Goal: Task Accomplishment & Management: Manage account settings

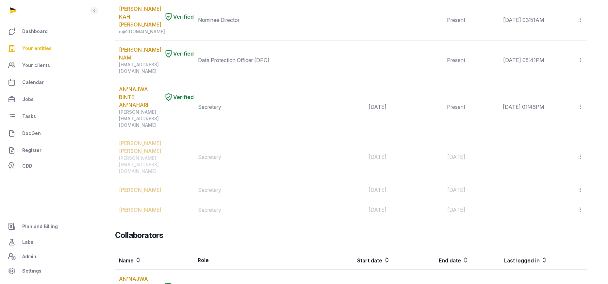
click at [41, 48] on span "Your entities" at bounding box center [36, 48] width 29 height 8
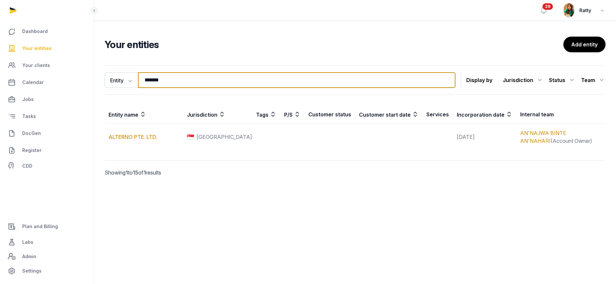
drag, startPoint x: 183, startPoint y: 78, endPoint x: 4, endPoint y: 84, distance: 178.9
click at [17, 84] on div "Dashboard Your entities Your clients Calendar Jobs Tasks DocGen Register CDD Pl…" at bounding box center [308, 142] width 616 height 284
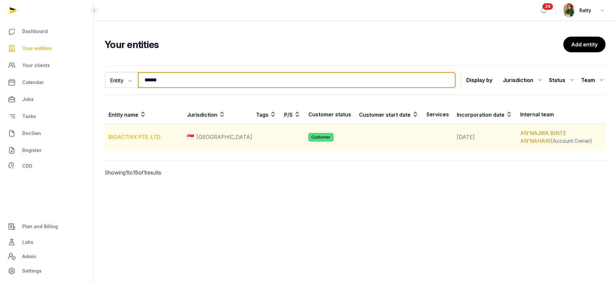
type input "******"
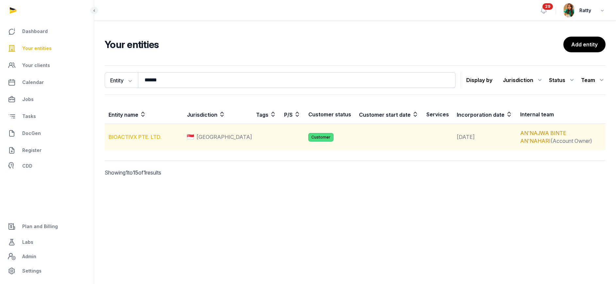
click at [153, 137] on link "BIOACTIVX PTE. LTD." at bounding box center [135, 137] width 53 height 7
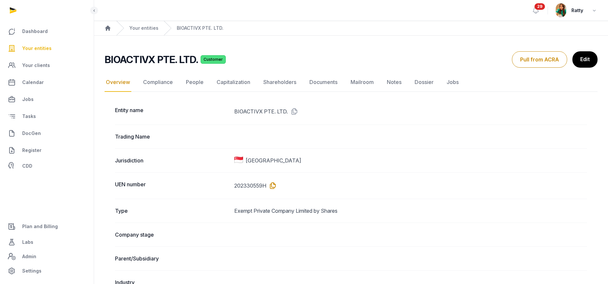
click at [273, 185] on icon at bounding box center [271, 185] width 10 height 10
click at [396, 79] on link "Notes" at bounding box center [394, 82] width 17 height 19
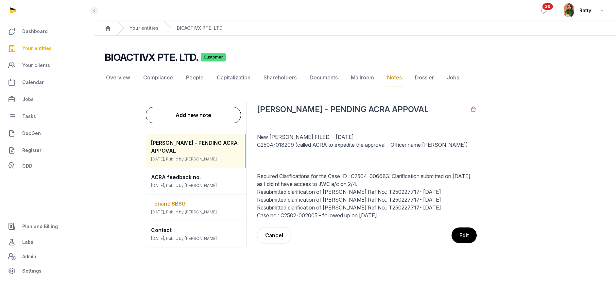
click at [176, 200] on span "Tenant: SBSG" at bounding box center [168, 203] width 35 height 7
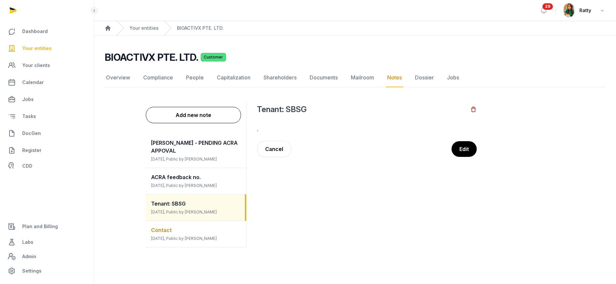
click at [175, 221] on div "Contact [DATE], Public by [PERSON_NAME]" at bounding box center [196, 234] width 100 height 26
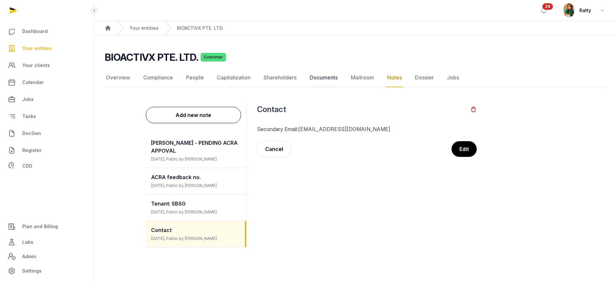
click at [333, 79] on link "Documents" at bounding box center [323, 77] width 31 height 19
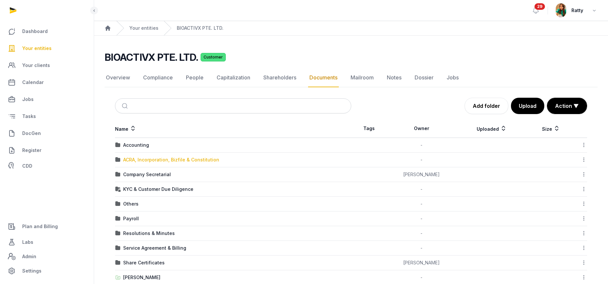
click at [137, 160] on div "ACRA, Incorporation, Bizfile & Constitution" at bounding box center [171, 160] width 96 height 7
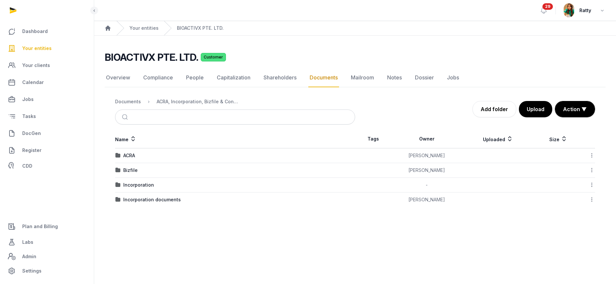
click at [136, 154] on div "ACRA" at bounding box center [234, 155] width 239 height 7
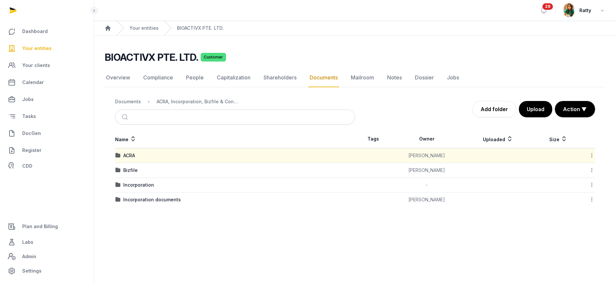
click at [129, 160] on td "ACRA" at bounding box center [235, 155] width 240 height 15
click at [129, 158] on div "ACRA" at bounding box center [129, 155] width 12 height 7
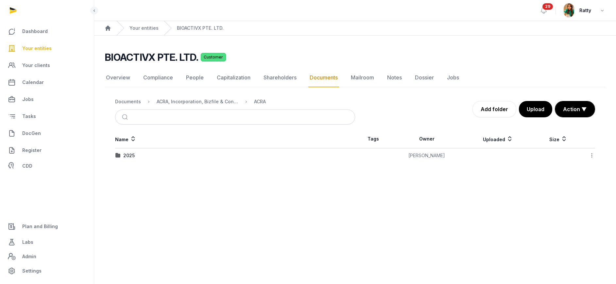
click at [129, 158] on div "2025" at bounding box center [128, 155] width 11 height 7
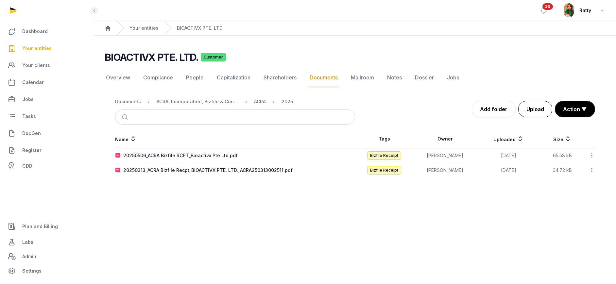
click at [536, 107] on button "Upload" at bounding box center [535, 109] width 34 height 16
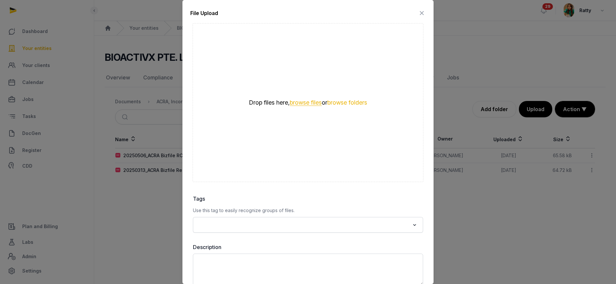
click at [294, 101] on button "browse files" at bounding box center [306, 103] width 32 height 6
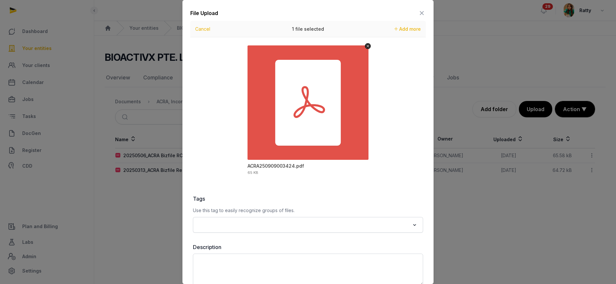
click at [245, 222] on input "Search for option" at bounding box center [303, 224] width 213 height 9
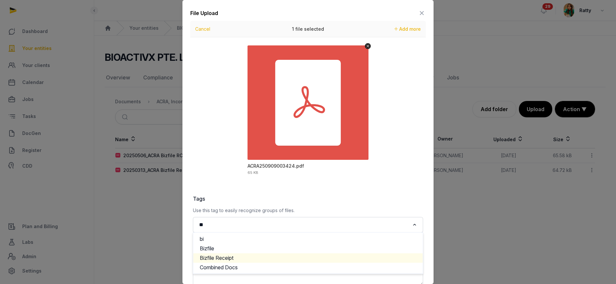
click at [229, 258] on li "Bizfile Receipt" at bounding box center [307, 257] width 229 height 9
type input "**"
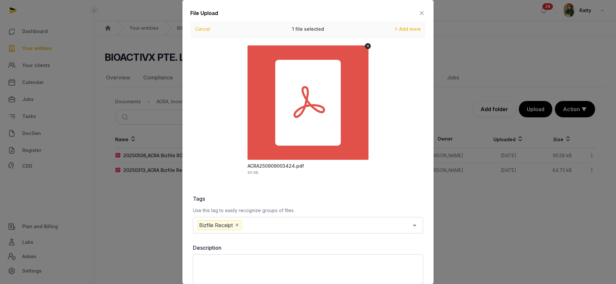
scroll to position [36, 0]
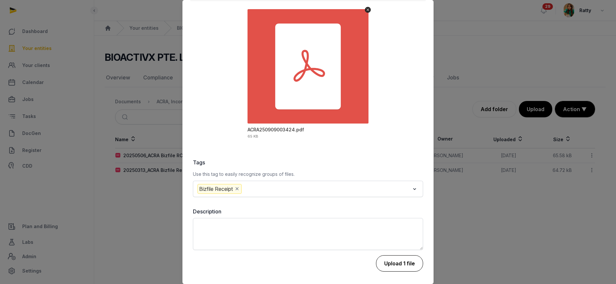
click at [383, 260] on button "Upload 1 file" at bounding box center [399, 263] width 47 height 16
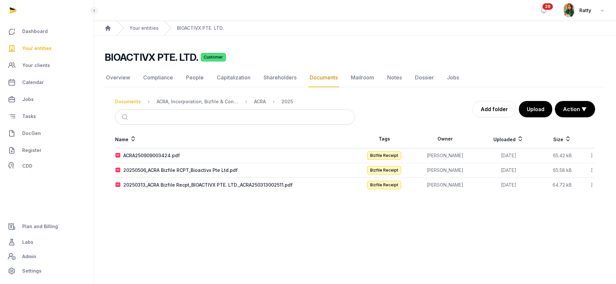
click at [138, 103] on div "Documents" at bounding box center [128, 101] width 26 height 7
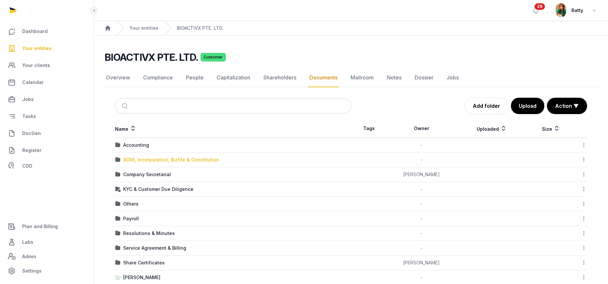
click at [135, 161] on div "ACRA, Incorporation, Bizfile & Constitution" at bounding box center [171, 160] width 96 height 7
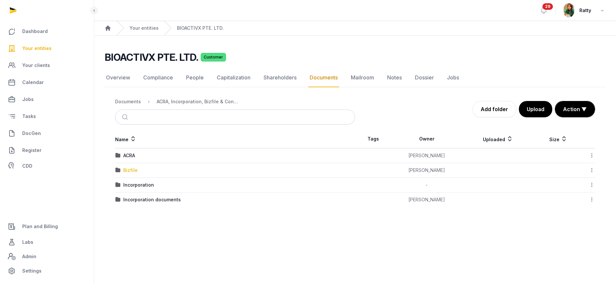
click at [126, 170] on div "Bizfile" at bounding box center [130, 170] width 14 height 7
click at [130, 153] on div "2025" at bounding box center [128, 155] width 11 height 7
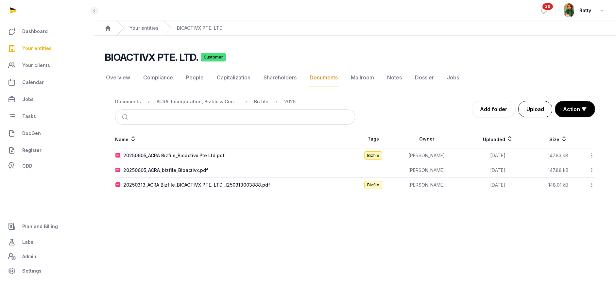
click at [531, 107] on button "Upload" at bounding box center [535, 109] width 34 height 16
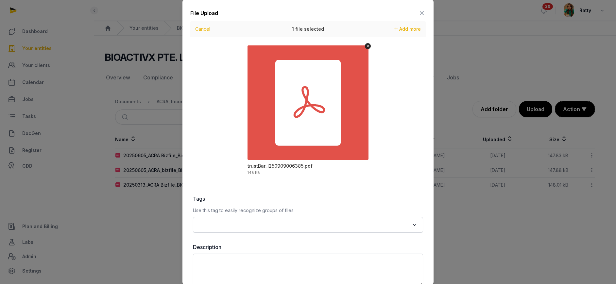
click at [248, 225] on input "Search for option" at bounding box center [303, 224] width 213 height 9
click at [227, 246] on li "Bizfile" at bounding box center [307, 248] width 229 height 9
type input "***"
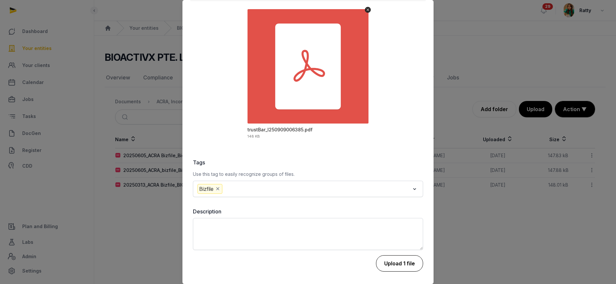
click at [387, 263] on button "Upload 1 file" at bounding box center [399, 263] width 47 height 16
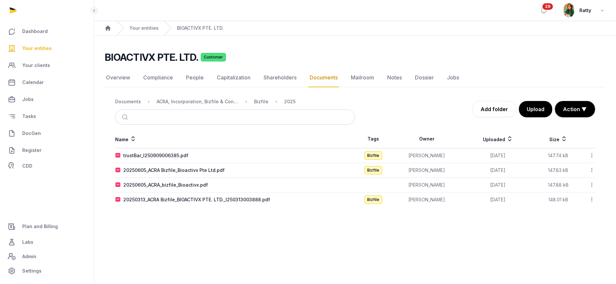
click at [592, 154] on icon at bounding box center [592, 155] width 6 height 7
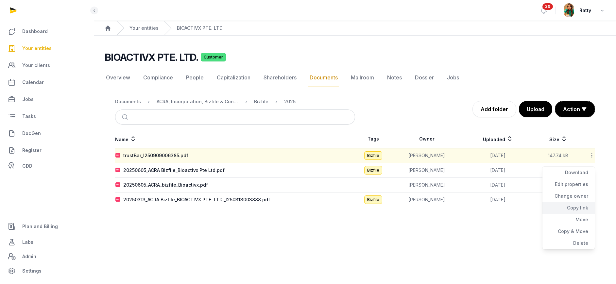
click at [574, 208] on div "Copy link" at bounding box center [568, 208] width 52 height 12
